Goal: Task Accomplishment & Management: Manage account settings

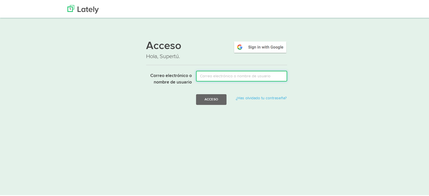
click at [273, 72] on input "Correo electrónico o nombre de usuario" at bounding box center [241, 75] width 91 height 11
type input "[PERSON_NAME][EMAIL_ADDRESS][DOMAIN_NAME]"
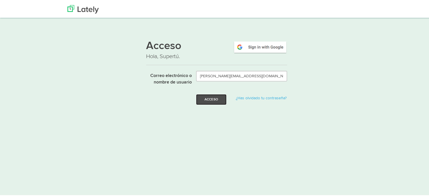
click at [223, 100] on button "Acceso" at bounding box center [211, 98] width 30 height 11
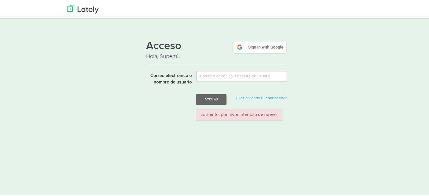
click at [323, 118] on div "Acceso Hola, Supertú. Correo electrónico o nombre de usuario Acceso ¿Has olvida…" at bounding box center [216, 79] width 341 height 90
click at [258, 43] on img at bounding box center [260, 46] width 54 height 13
click at [332, 119] on div "Acceso Hola, Supertú. Correo electrónico o nombre de usuario Acceso ¿Has olvida…" at bounding box center [216, 79] width 341 height 90
click at [73, 3] on link at bounding box center [83, 7] width 40 height 14
